Goal: Information Seeking & Learning: Check status

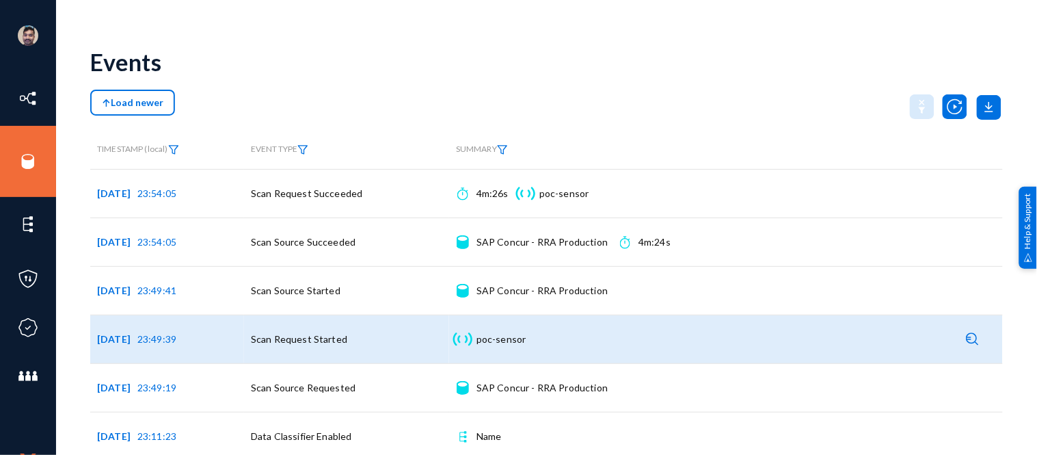
click at [951, 331] on div "Sensor poc-sensor Sensor details" at bounding box center [726, 339] width 540 height 34
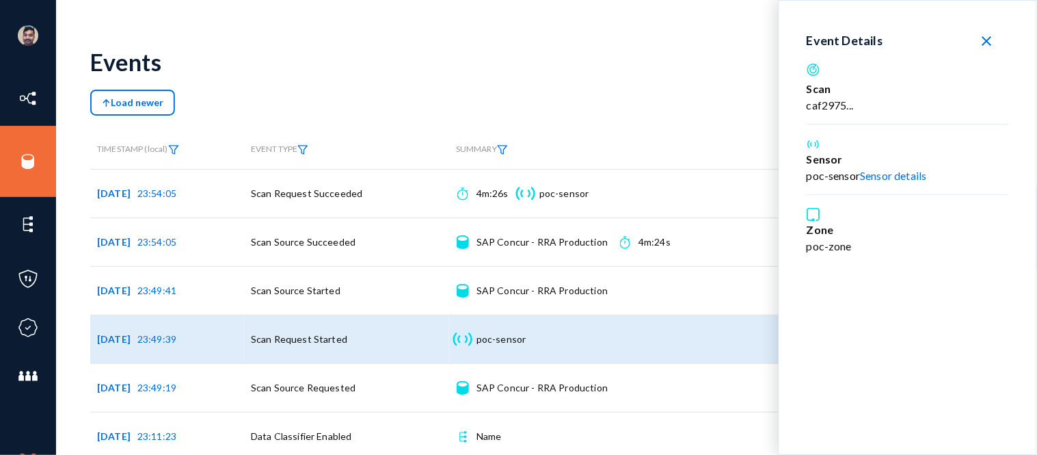
click at [994, 35] on mat-icon "close" at bounding box center [987, 41] width 16 height 16
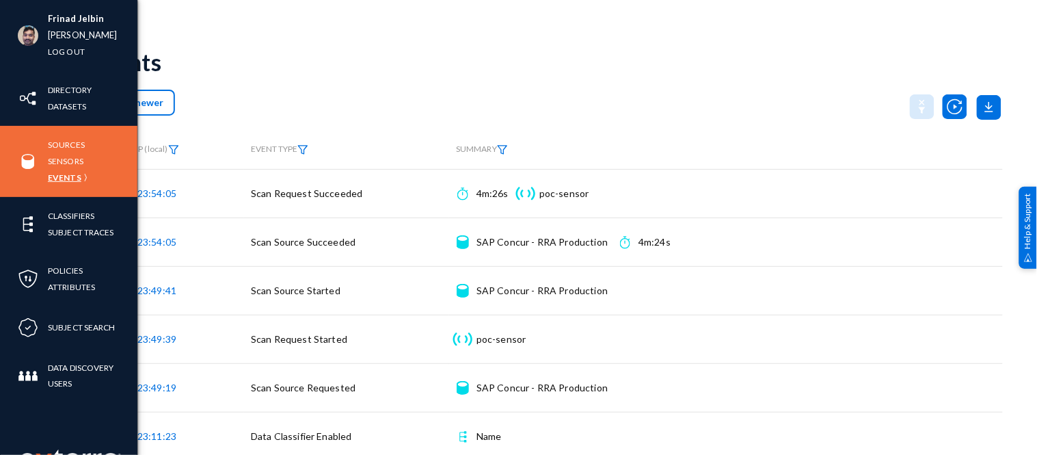
click at [78, 179] on link "Events" at bounding box center [64, 178] width 33 height 16
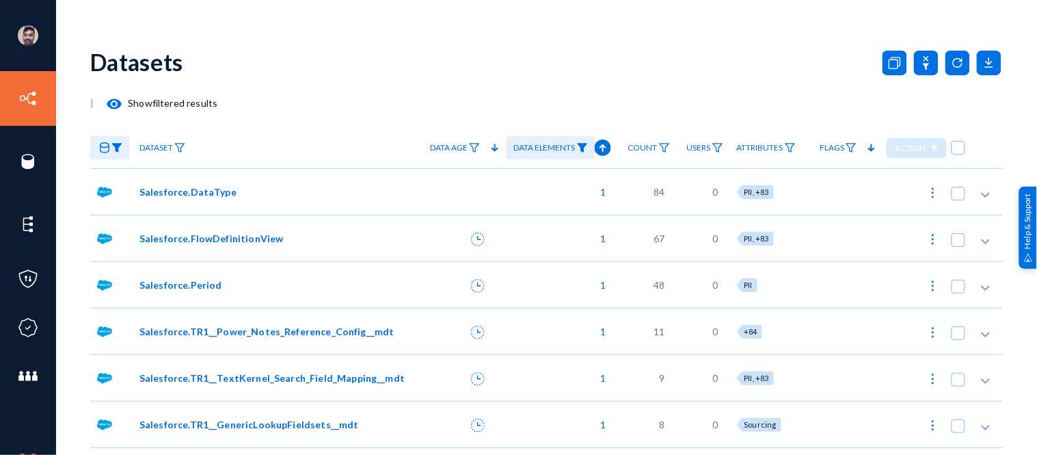
click at [347, 41] on div "Datasets" at bounding box center [546, 61] width 913 height 55
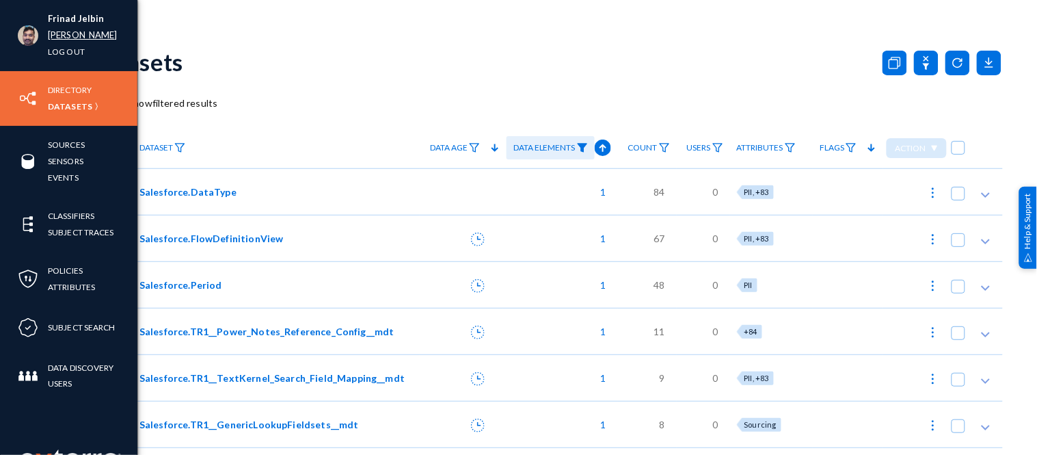
click at [52, 33] on link "[PERSON_NAME]" at bounding box center [83, 35] width 70 height 16
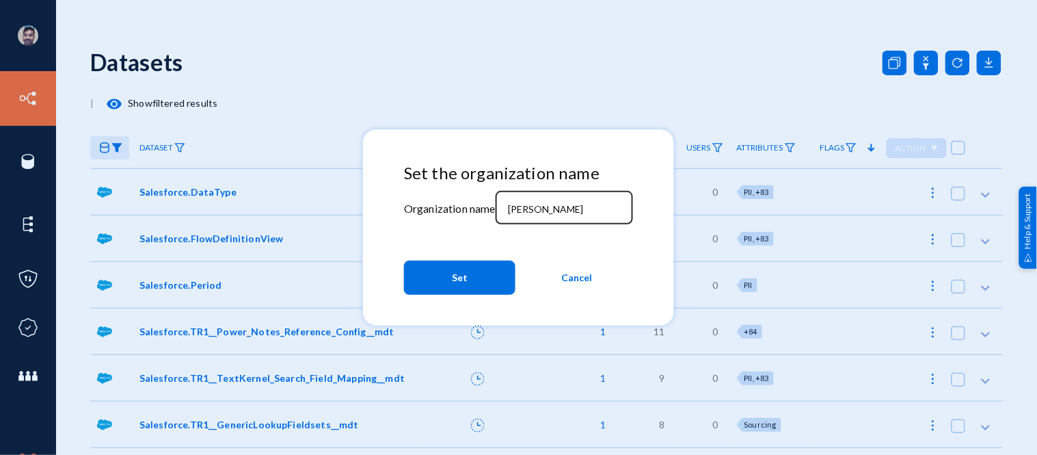
click at [537, 200] on div "[PERSON_NAME]" at bounding box center [563, 207] width 123 height 36
type input "r"
type input "bhm"
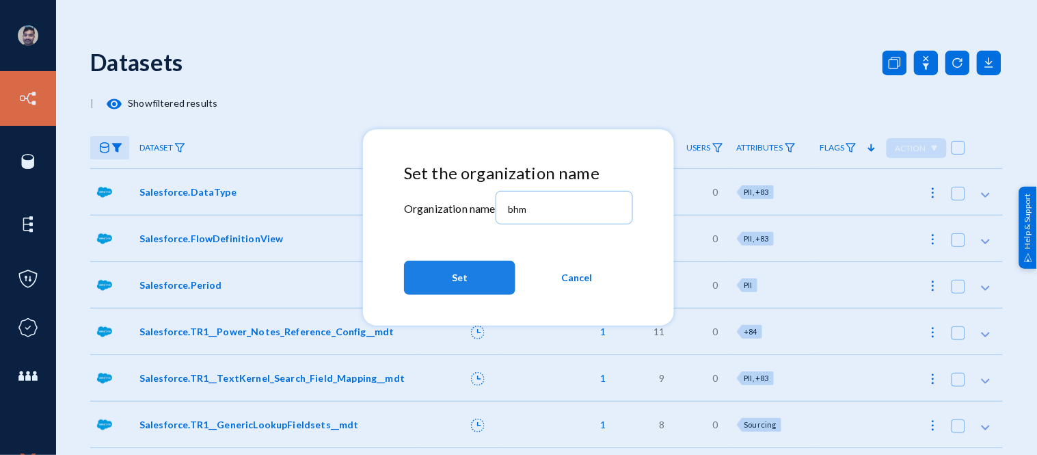
click at [474, 277] on button "Set" at bounding box center [459, 277] width 111 height 34
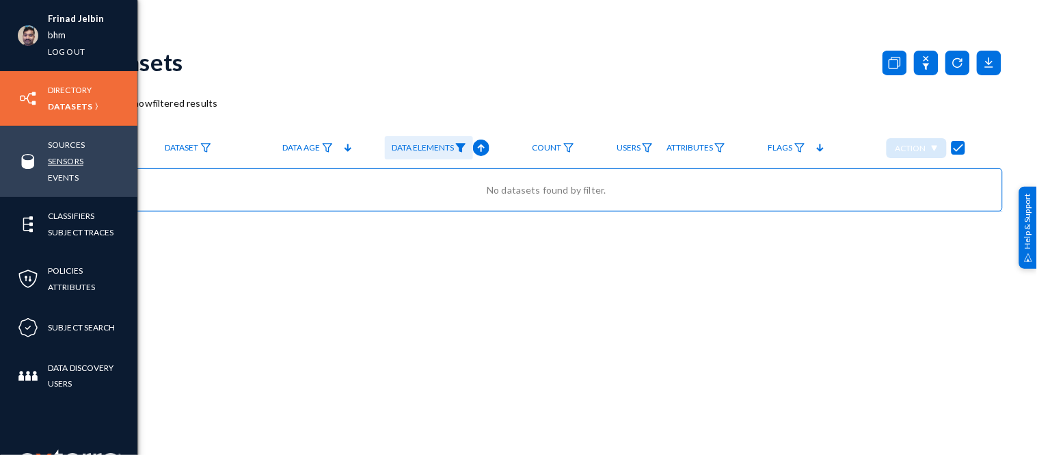
click at [68, 158] on link "Sensors" at bounding box center [66, 161] width 36 height 16
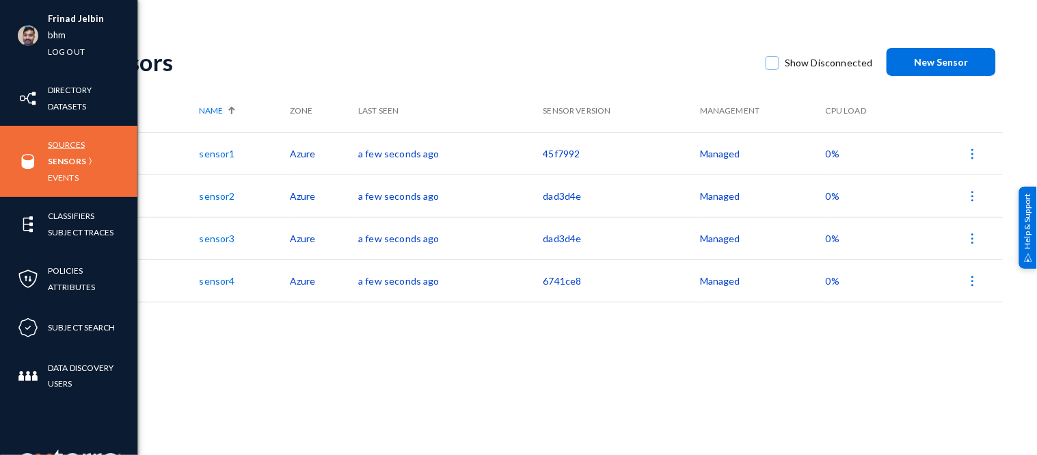
click at [72, 142] on link "Sources" at bounding box center [66, 145] width 37 height 16
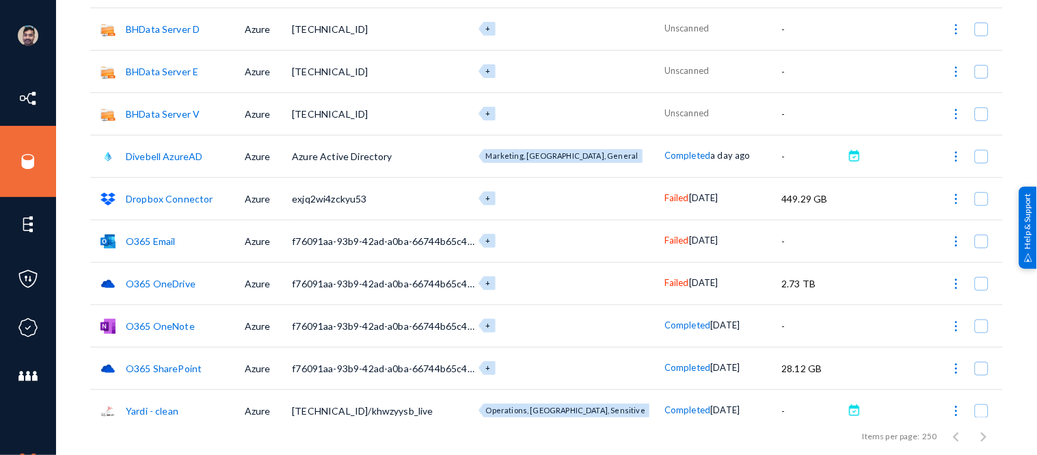
scroll to position [167, 0]
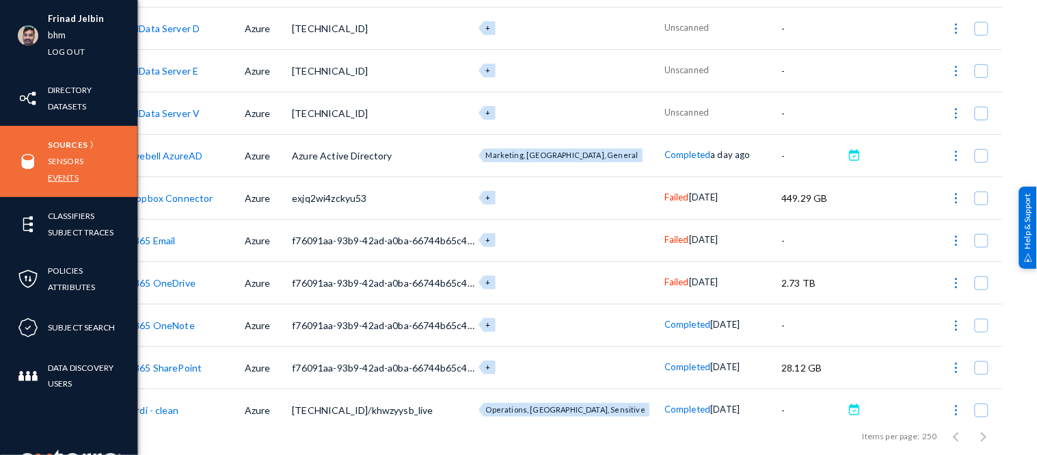
click at [66, 174] on link "Events" at bounding box center [63, 178] width 31 height 16
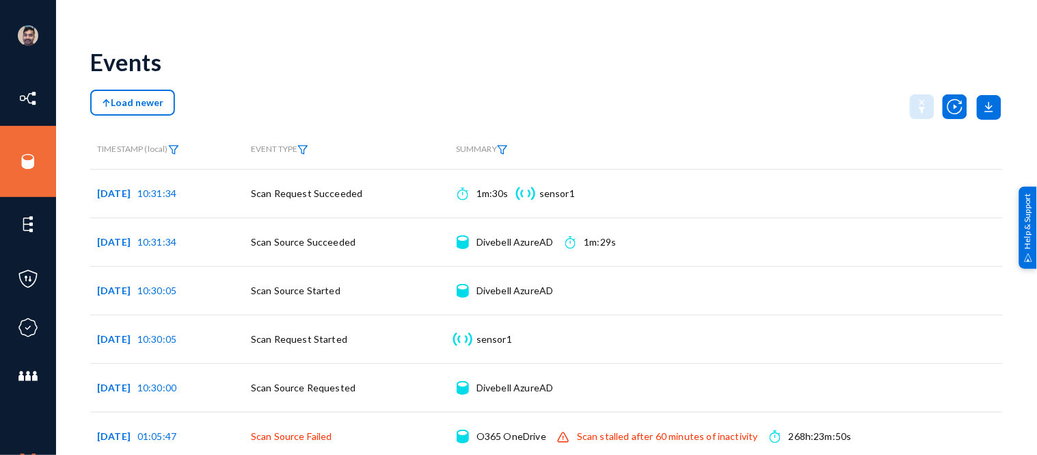
click at [138, 96] on span "Load newer" at bounding box center [133, 102] width 62 height 12
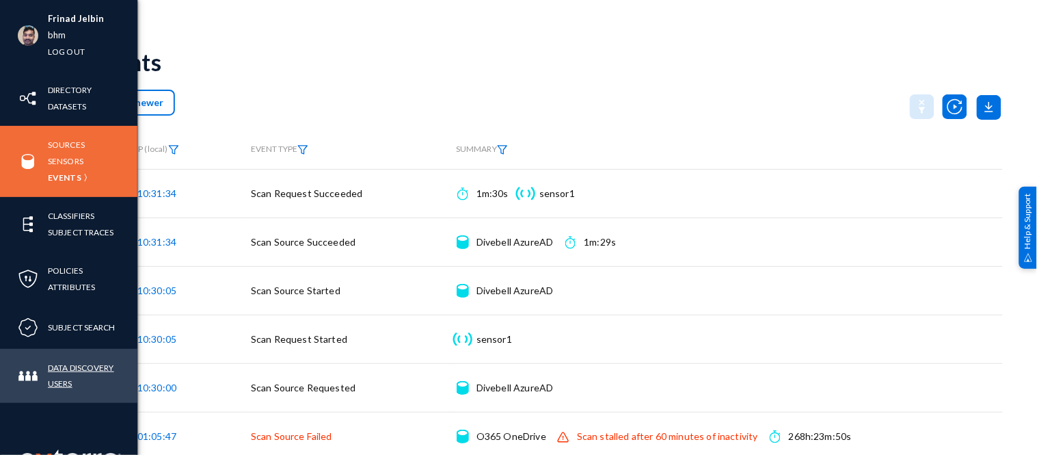
click at [67, 386] on link "Data Discovery Users" at bounding box center [93, 375] width 90 height 31
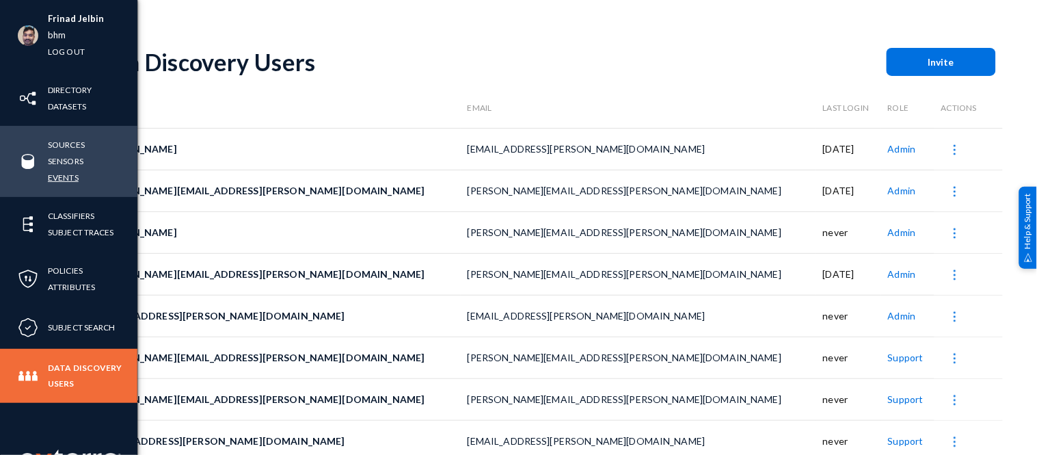
click at [62, 178] on link "Events" at bounding box center [63, 178] width 31 height 16
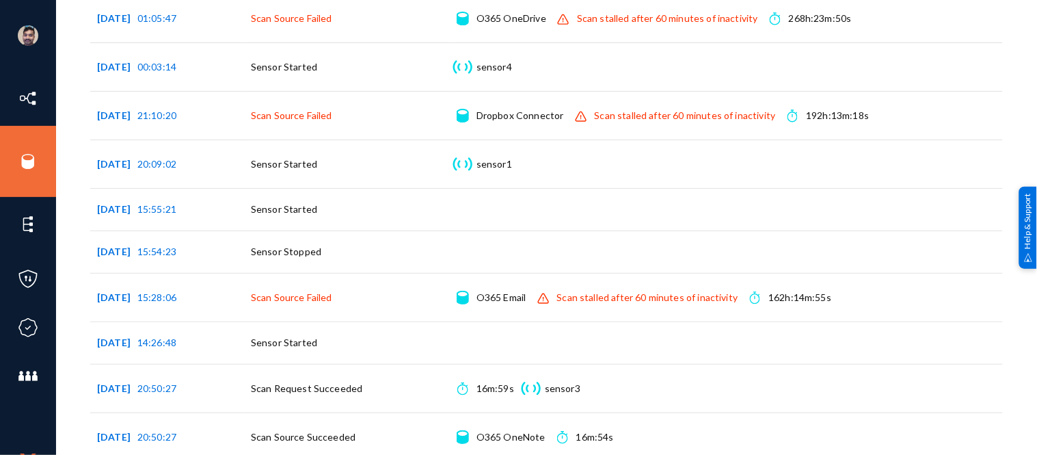
scroll to position [419, 0]
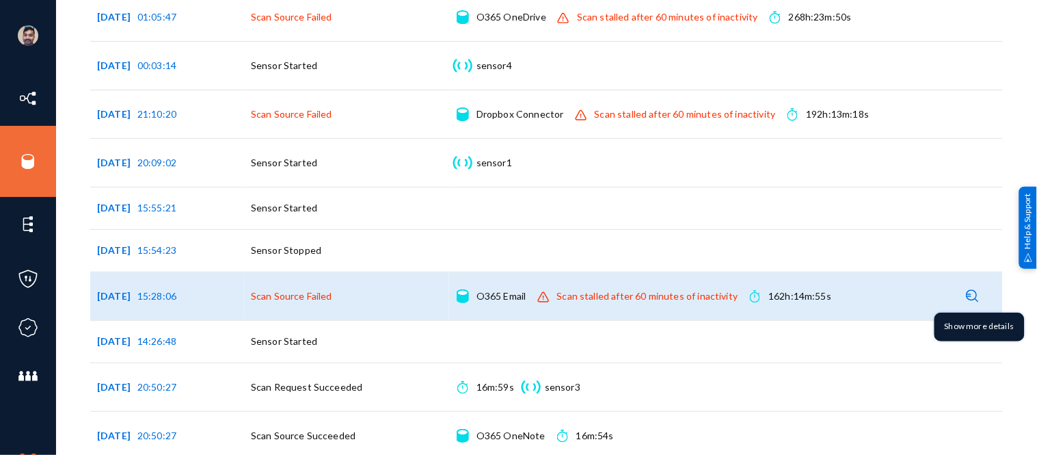
click at [967, 293] on img at bounding box center [973, 295] width 13 height 13
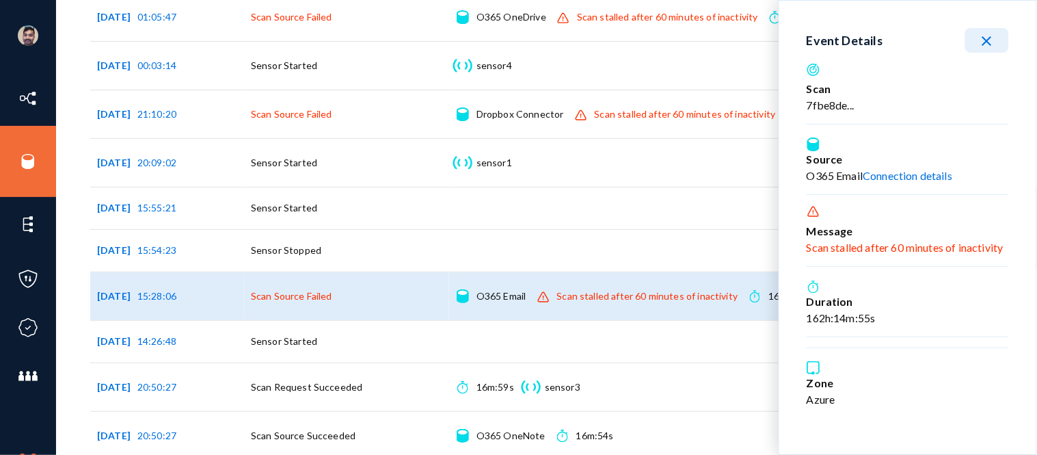
click at [992, 44] on mat-icon "close" at bounding box center [987, 41] width 16 height 16
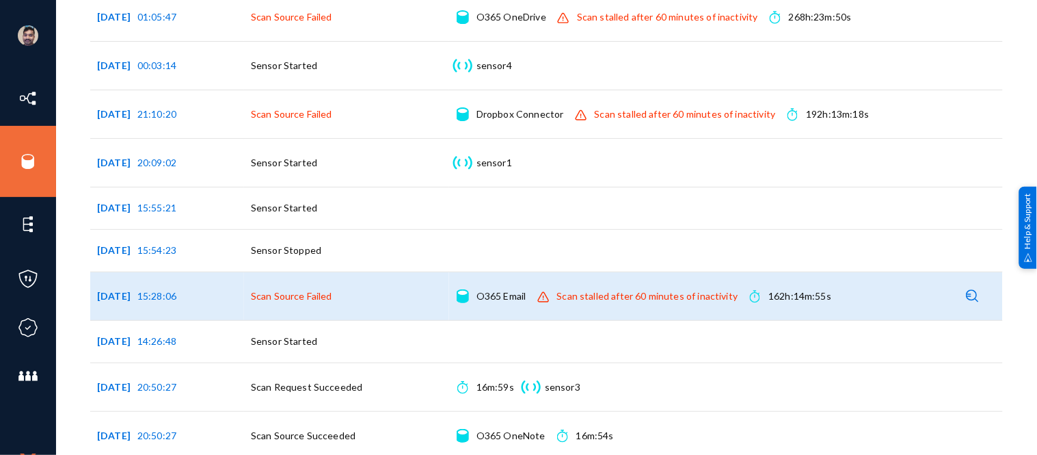
click at [494, 295] on div "O365 Email Connection details" at bounding box center [502, 296] width 50 height 14
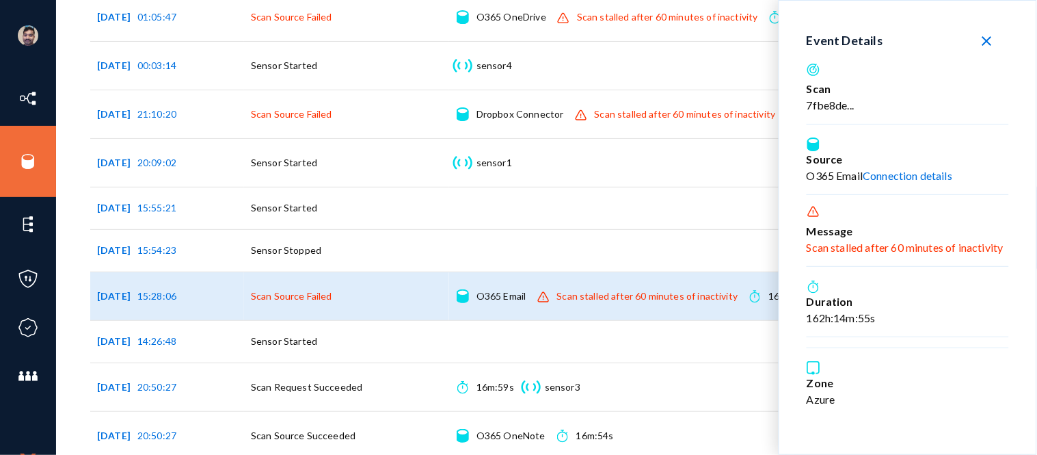
click at [980, 43] on mat-icon "close" at bounding box center [987, 41] width 16 height 16
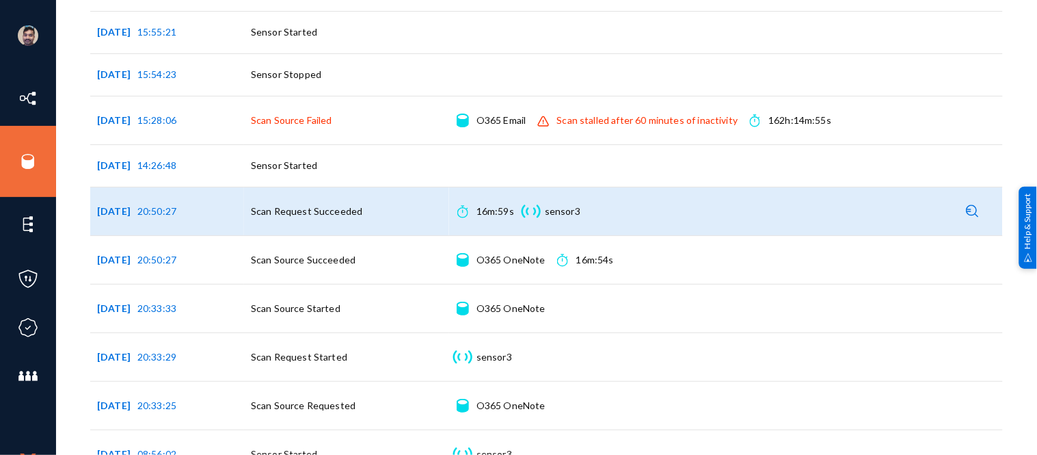
scroll to position [593, 0]
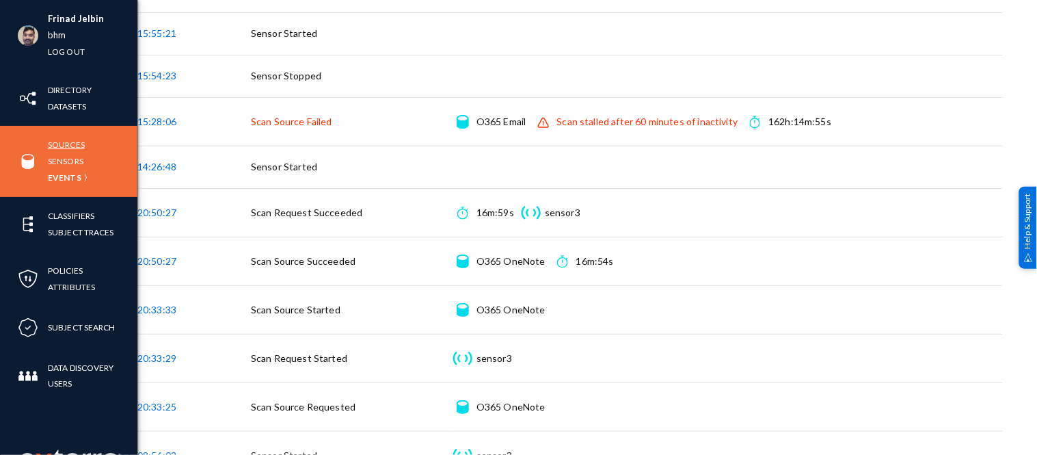
click at [75, 142] on link "Sources" at bounding box center [66, 145] width 37 height 16
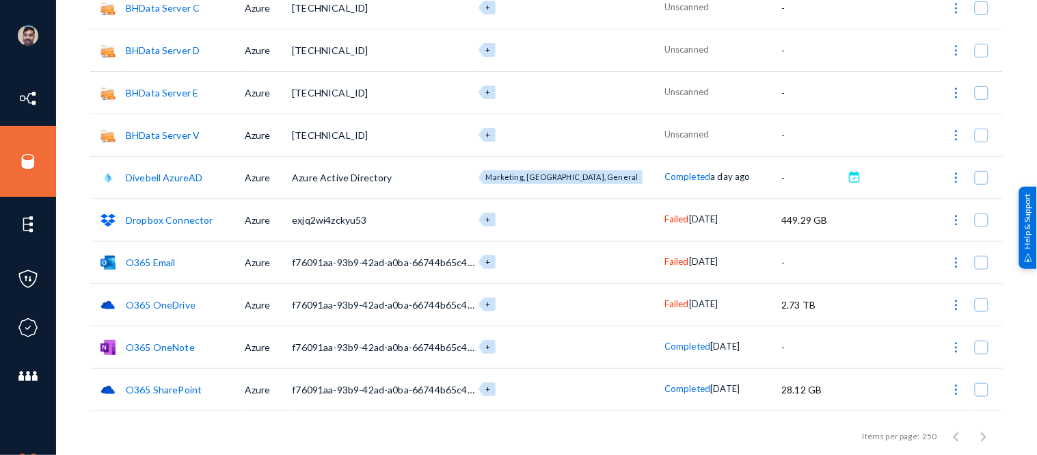
scroll to position [181, 0]
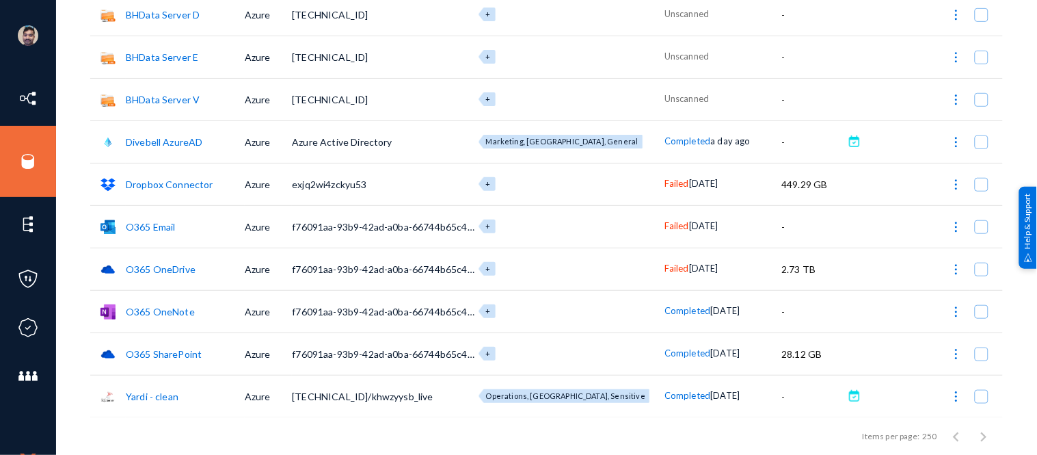
click at [665, 226] on span "Failed" at bounding box center [677, 225] width 25 height 11
click at [645, 269] on div at bounding box center [518, 227] width 1037 height 455
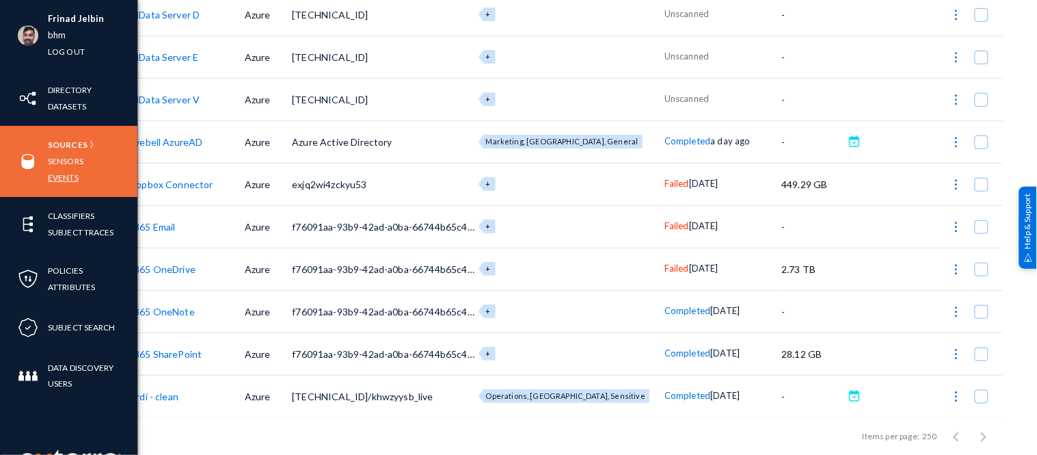
click at [67, 180] on link "Events" at bounding box center [63, 178] width 31 height 16
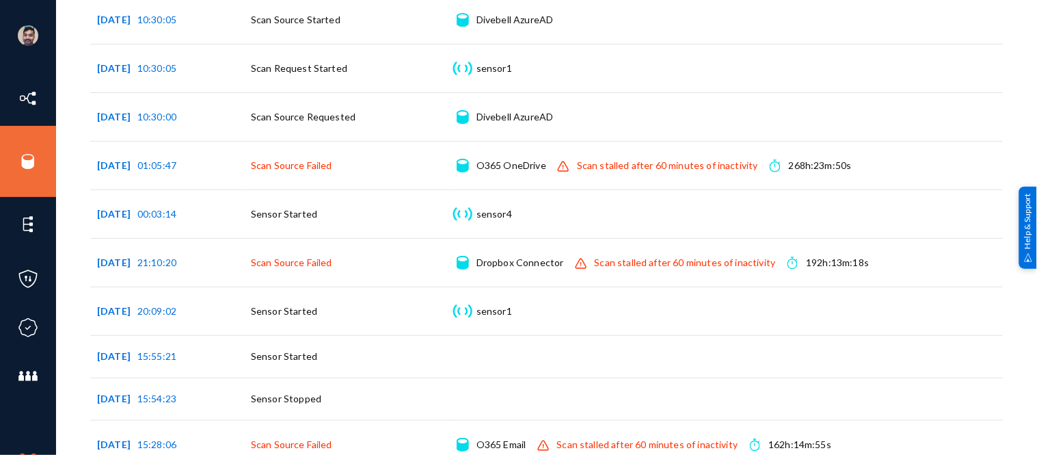
scroll to position [271, 0]
